Goal: Information Seeking & Learning: Check status

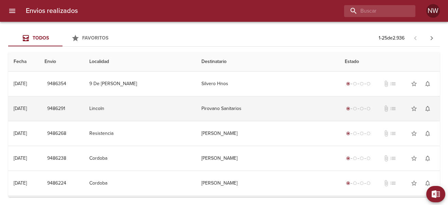
click at [228, 109] on td "Pirovano Sanitarios" at bounding box center [267, 108] width 143 height 24
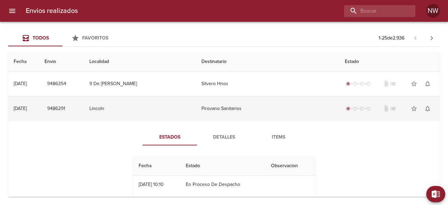
click at [223, 107] on td "Pirovano Sanitarios" at bounding box center [267, 108] width 143 height 24
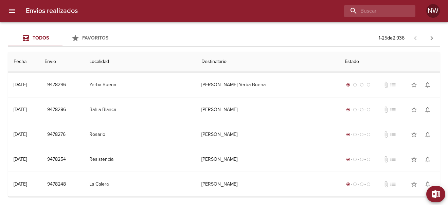
scroll to position [495, 0]
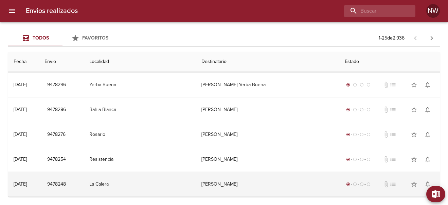
click at [247, 186] on td "[PERSON_NAME]" at bounding box center [267, 184] width 143 height 24
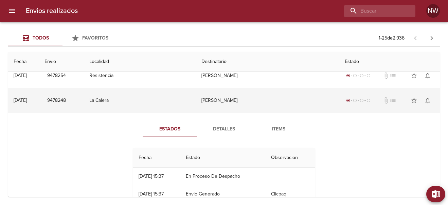
scroll to position [579, 0]
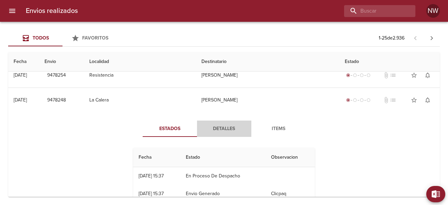
click at [221, 127] on span "Detalles" at bounding box center [224, 128] width 46 height 8
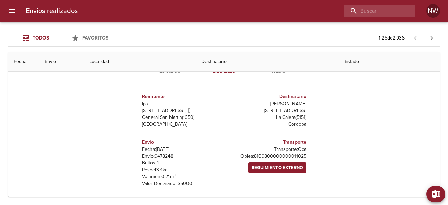
scroll to position [630, 0]
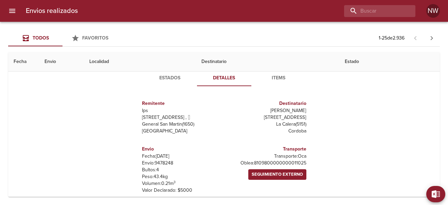
click at [220, 76] on span "Detalles" at bounding box center [224, 78] width 46 height 8
click at [223, 61] on th "Destinatario" at bounding box center [267, 61] width 143 height 19
click at [243, 64] on th "Destinatario" at bounding box center [267, 61] width 143 height 19
click at [193, 59] on th "Localidad" at bounding box center [140, 61] width 112 height 19
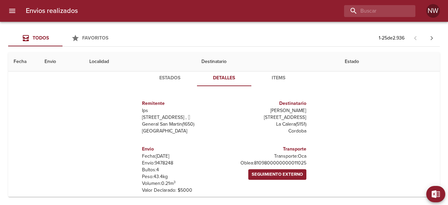
click at [76, 64] on th "Envio" at bounding box center [61, 61] width 45 height 19
click at [165, 78] on span "Estados" at bounding box center [170, 78] width 46 height 8
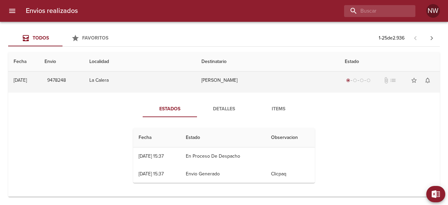
scroll to position [599, 0]
click at [243, 85] on td "[PERSON_NAME]" at bounding box center [267, 80] width 143 height 24
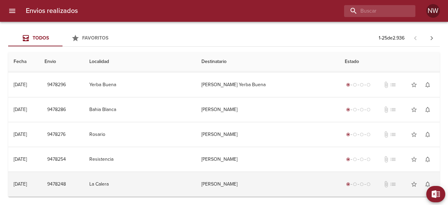
scroll to position [495, 0]
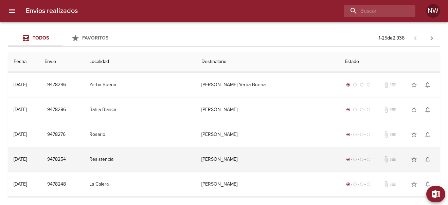
click at [223, 160] on td "[PERSON_NAME]" at bounding box center [267, 159] width 143 height 24
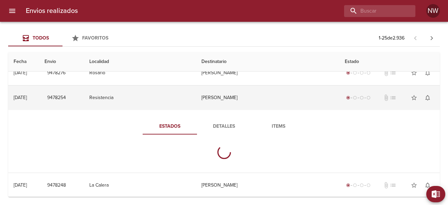
scroll to position [599, 0]
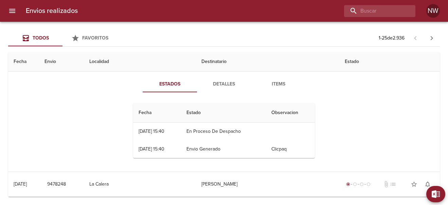
click at [222, 82] on span "Detalles" at bounding box center [224, 84] width 46 height 8
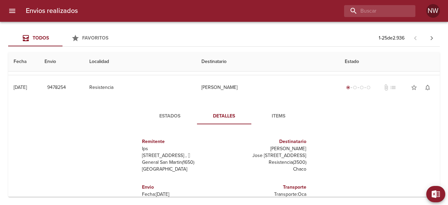
scroll to position [566, 0]
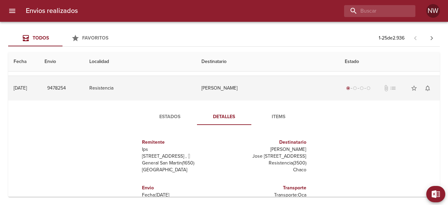
click at [221, 88] on td "[PERSON_NAME]" at bounding box center [267, 88] width 143 height 24
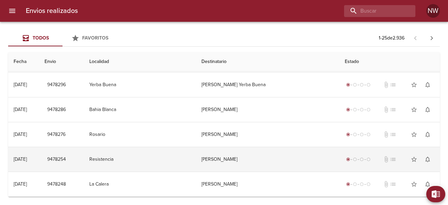
scroll to position [495, 0]
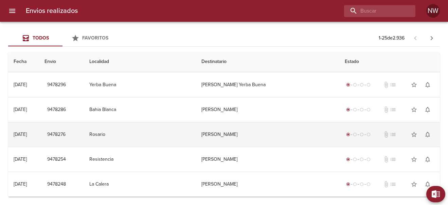
click at [233, 137] on td "[PERSON_NAME]" at bounding box center [267, 134] width 143 height 24
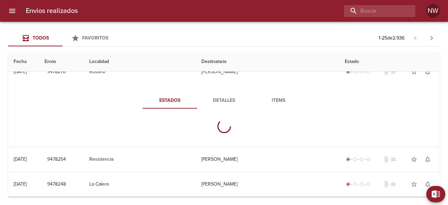
scroll to position [566, 0]
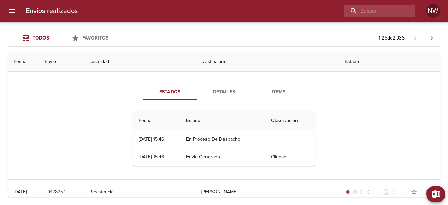
click at [223, 90] on span "Detalles" at bounding box center [224, 92] width 46 height 8
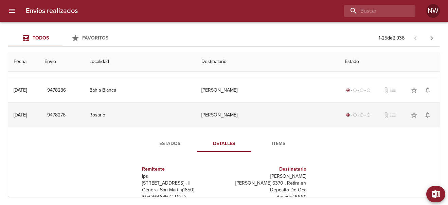
scroll to position [507, 0]
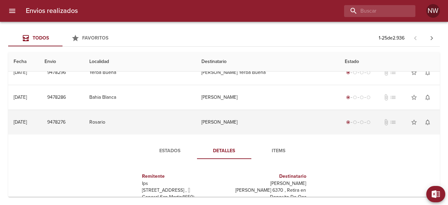
click at [230, 124] on td "[PERSON_NAME]" at bounding box center [267, 122] width 143 height 24
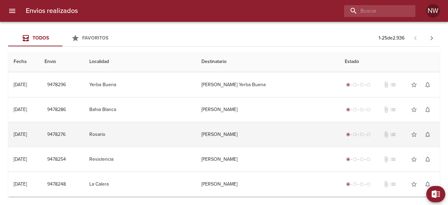
scroll to position [495, 0]
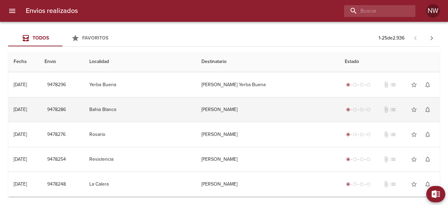
click at [228, 110] on td "[PERSON_NAME]" at bounding box center [267, 109] width 143 height 24
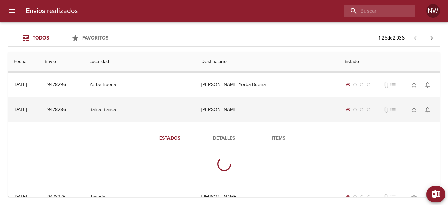
scroll to position [507, 0]
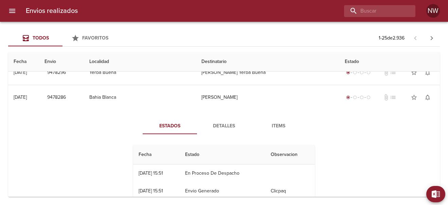
click at [221, 126] on span "Detalles" at bounding box center [224, 126] width 46 height 8
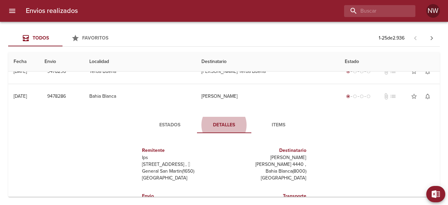
scroll to position [508, 0]
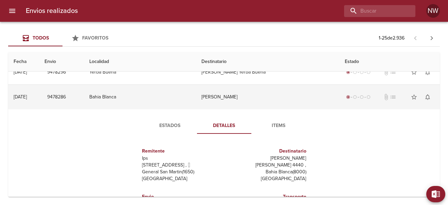
click at [221, 95] on td "[PERSON_NAME]" at bounding box center [267, 97] width 143 height 24
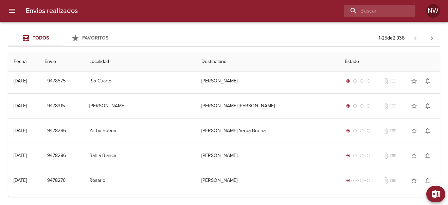
scroll to position [441, 0]
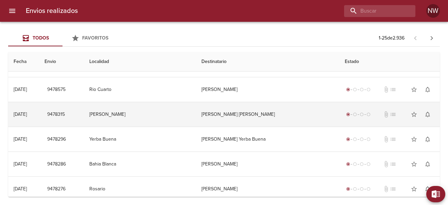
click at [234, 113] on td "[PERSON_NAME] [PERSON_NAME]" at bounding box center [267, 114] width 143 height 24
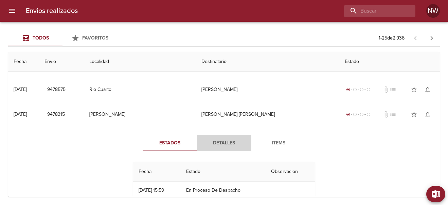
click at [214, 144] on span "Detalles" at bounding box center [224, 143] width 46 height 8
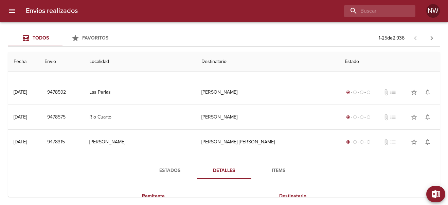
scroll to position [411, 0]
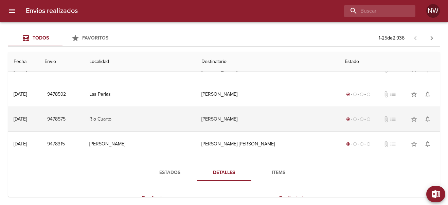
click at [228, 117] on td "[PERSON_NAME]" at bounding box center [267, 119] width 143 height 24
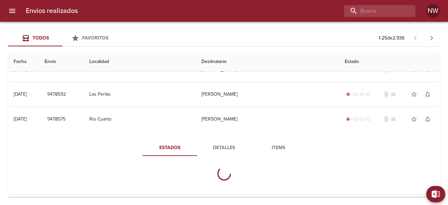
click at [224, 148] on span "Detalles" at bounding box center [224, 147] width 46 height 8
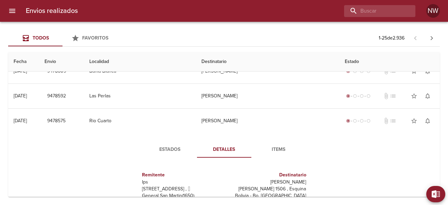
scroll to position [398, 0]
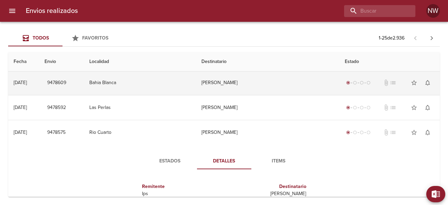
click at [218, 84] on td "[PERSON_NAME]" at bounding box center [267, 82] width 143 height 24
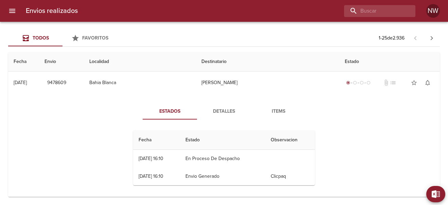
click at [227, 111] on span "Detalles" at bounding box center [224, 111] width 46 height 8
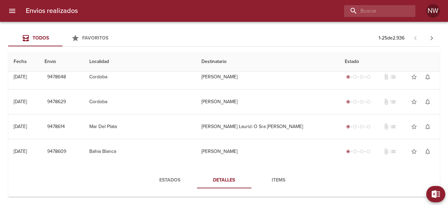
scroll to position [324, 0]
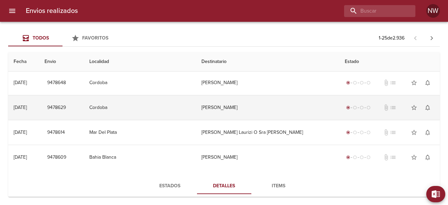
click at [233, 109] on td "[PERSON_NAME]" at bounding box center [267, 107] width 143 height 24
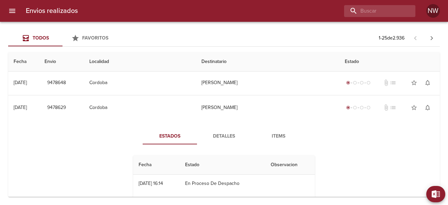
click at [221, 135] on span "Detalles" at bounding box center [224, 136] width 46 height 8
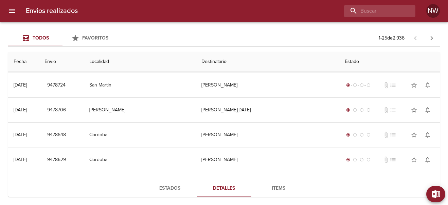
scroll to position [258, 0]
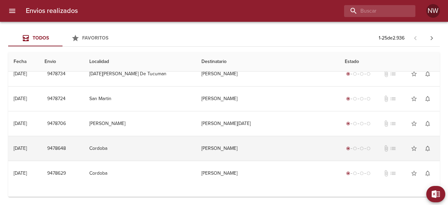
click at [230, 148] on td "[PERSON_NAME]" at bounding box center [267, 148] width 143 height 24
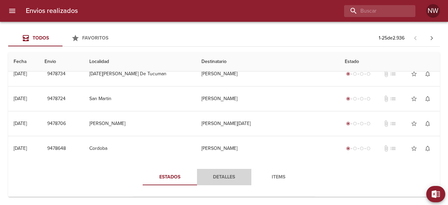
click at [223, 175] on span "Detalles" at bounding box center [224, 177] width 46 height 8
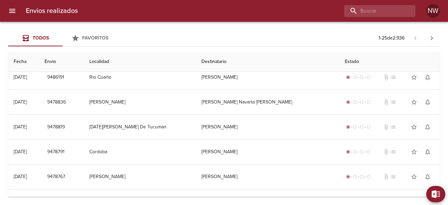
scroll to position [124, 0]
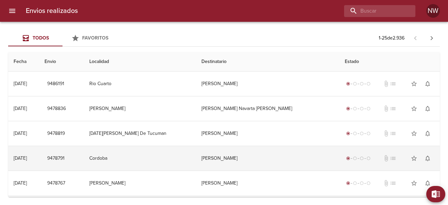
click at [220, 160] on td "[PERSON_NAME]" at bounding box center [267, 158] width 143 height 24
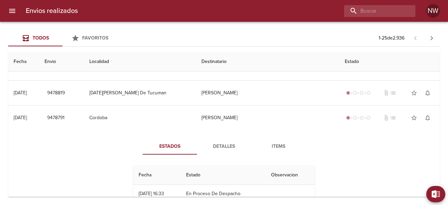
scroll to position [196, 0]
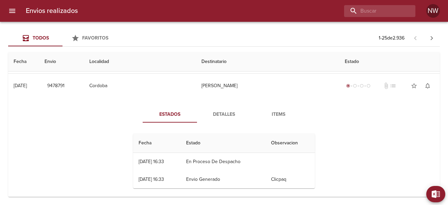
click at [225, 111] on span "Detalles" at bounding box center [224, 114] width 46 height 8
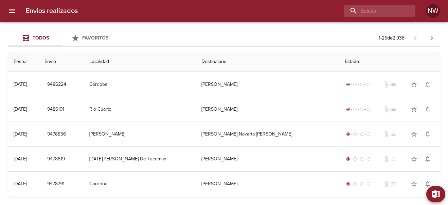
scroll to position [85, 0]
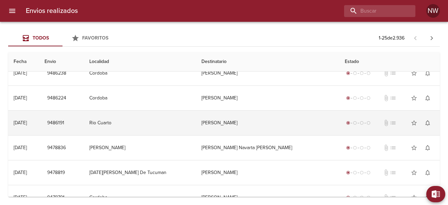
click at [227, 126] on td "[PERSON_NAME]" at bounding box center [267, 122] width 143 height 24
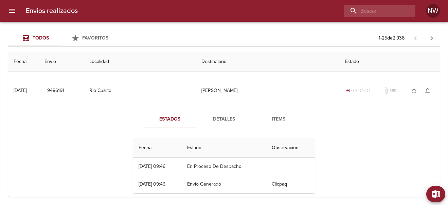
scroll to position [119, 0]
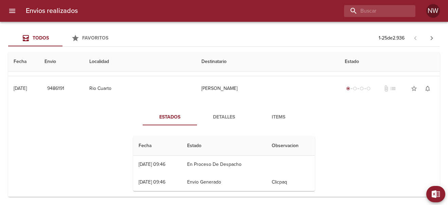
click at [225, 115] on span "Detalles" at bounding box center [224, 117] width 46 height 8
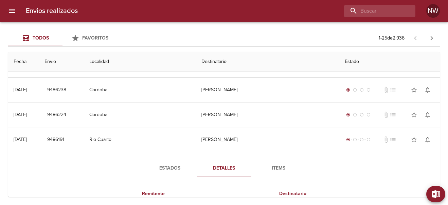
scroll to position [66, 0]
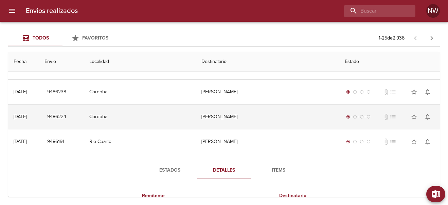
click at [234, 118] on td "[PERSON_NAME]" at bounding box center [267, 116] width 143 height 24
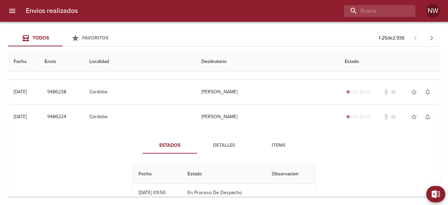
click at [222, 146] on span "Detalles" at bounding box center [224, 145] width 46 height 8
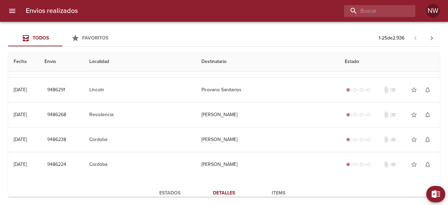
scroll to position [5, 0]
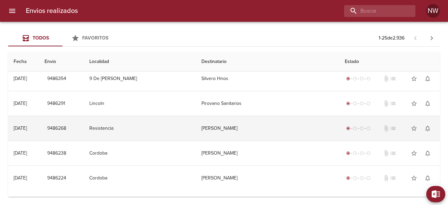
click at [228, 128] on td "[PERSON_NAME]" at bounding box center [267, 128] width 143 height 24
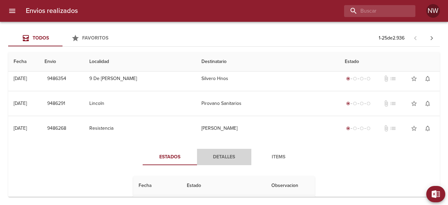
click at [223, 156] on span "Detalles" at bounding box center [224, 157] width 46 height 8
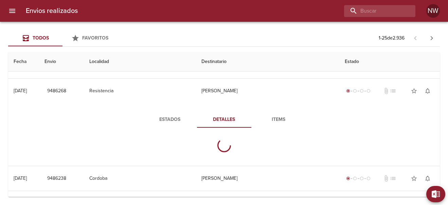
scroll to position [40, 0]
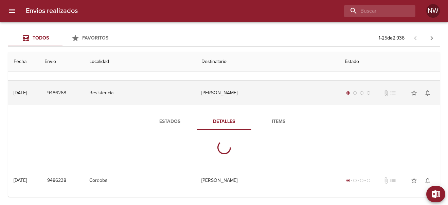
click at [225, 91] on td "[PERSON_NAME]" at bounding box center [267, 93] width 143 height 24
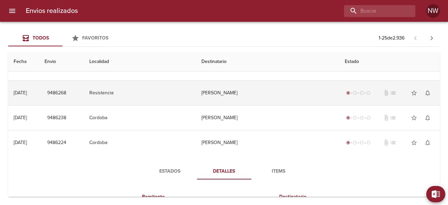
click at [225, 91] on td "[PERSON_NAME]" at bounding box center [267, 93] width 143 height 24
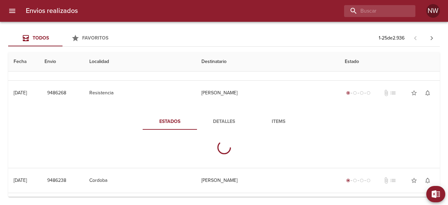
click at [219, 120] on span "Detalles" at bounding box center [224, 121] width 46 height 8
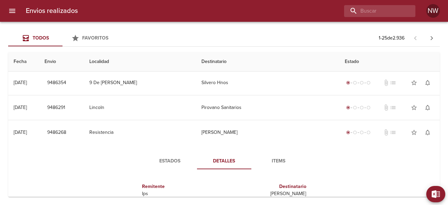
scroll to position [0, 0]
